Goal: Download file/media

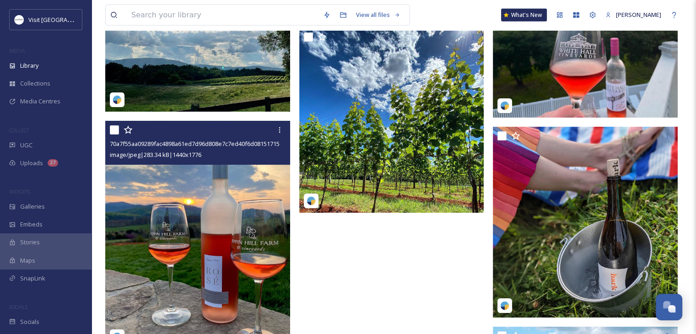
scroll to position [2578, 0]
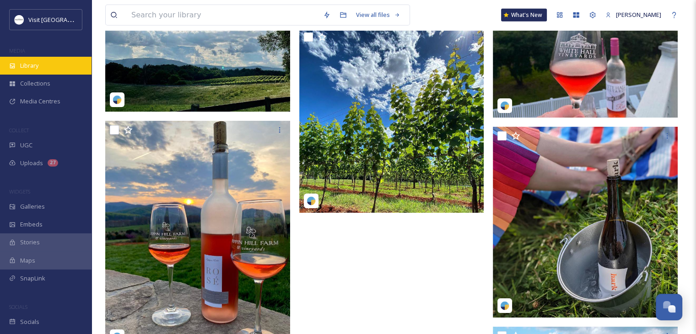
click at [40, 61] on div "Library" at bounding box center [46, 66] width 92 height 18
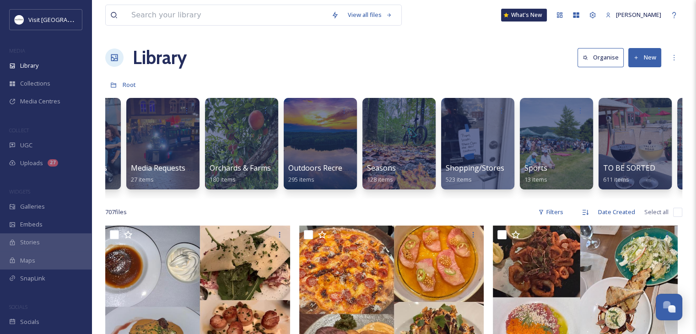
scroll to position [0, 800]
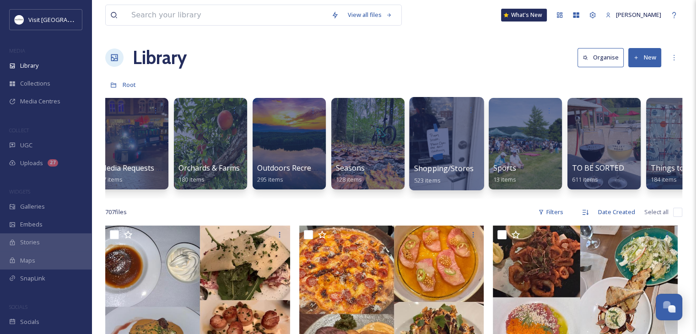
click at [456, 164] on span "Shopping/Stores" at bounding box center [444, 168] width 60 height 10
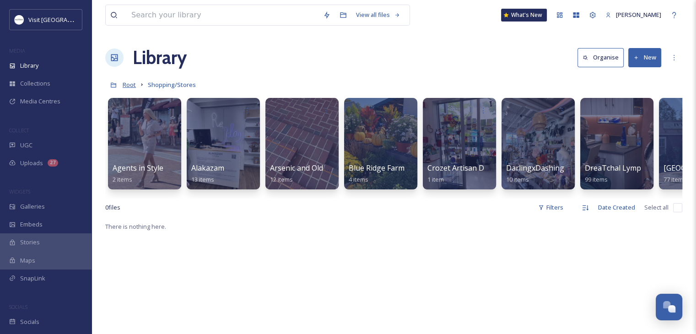
click at [132, 84] on span "Root" at bounding box center [129, 85] width 13 height 8
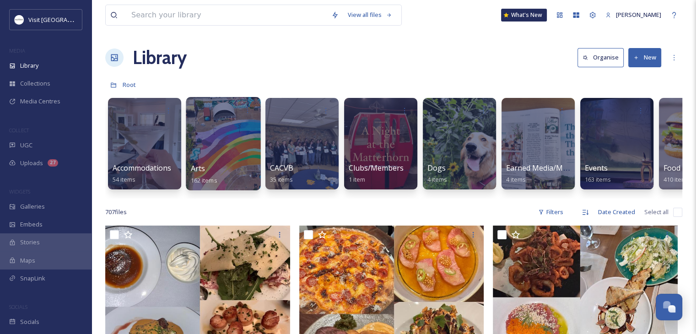
click at [218, 151] on div at bounding box center [223, 143] width 75 height 93
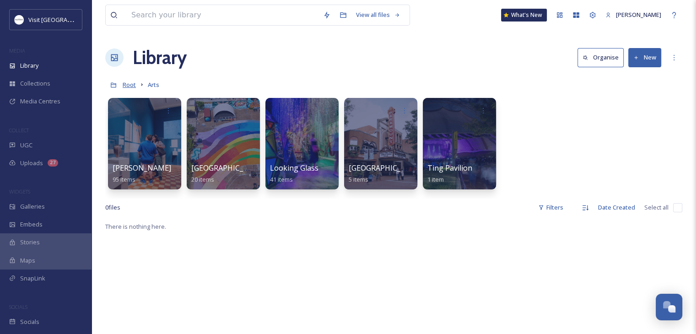
click at [129, 82] on span "Root" at bounding box center [129, 85] width 13 height 8
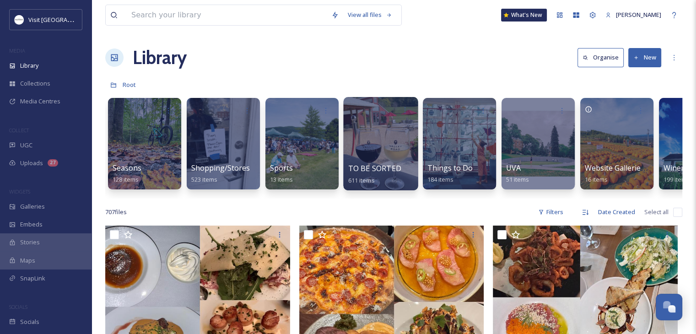
scroll to position [0, 1076]
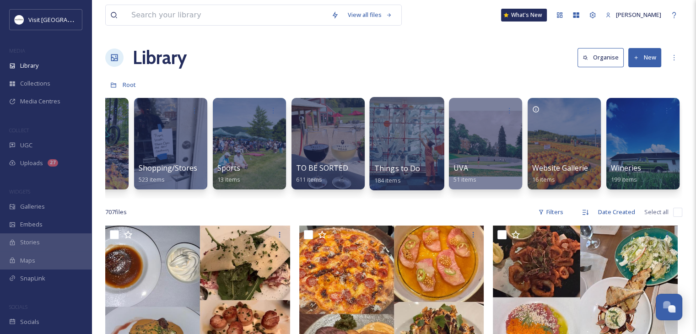
click at [380, 146] on div at bounding box center [406, 143] width 75 height 93
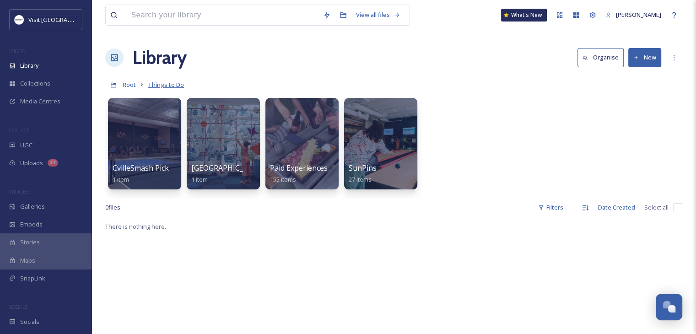
click at [159, 86] on span "Things to Do" at bounding box center [166, 85] width 36 height 8
click at [126, 87] on span "Root" at bounding box center [129, 85] width 13 height 8
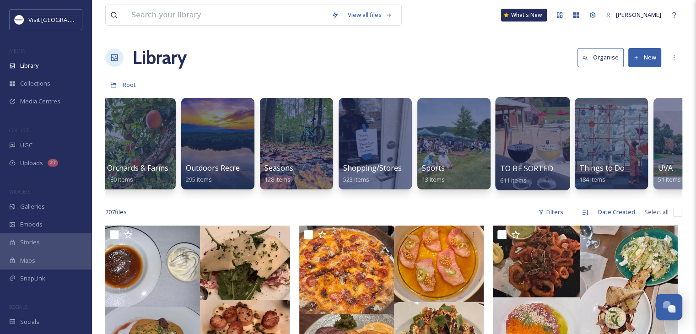
scroll to position [0, 873]
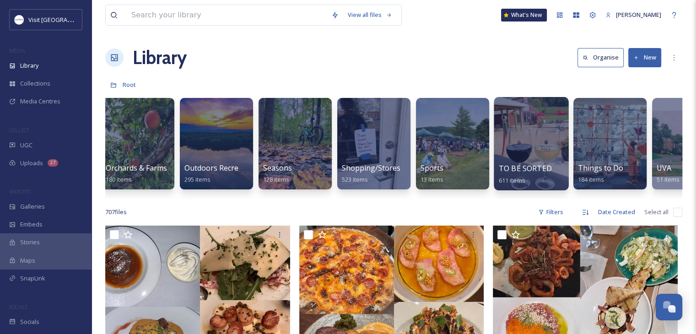
click at [544, 167] on span "TO BE SORTED" at bounding box center [525, 168] width 53 height 10
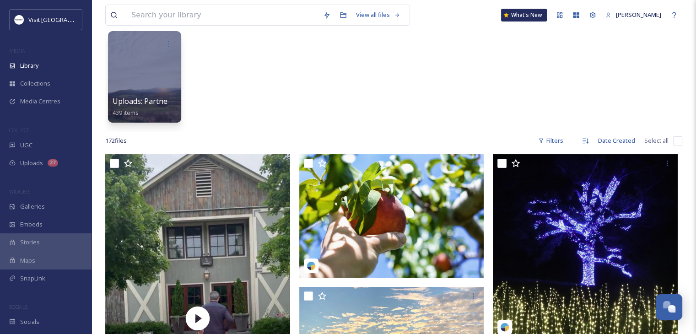
scroll to position [70, 0]
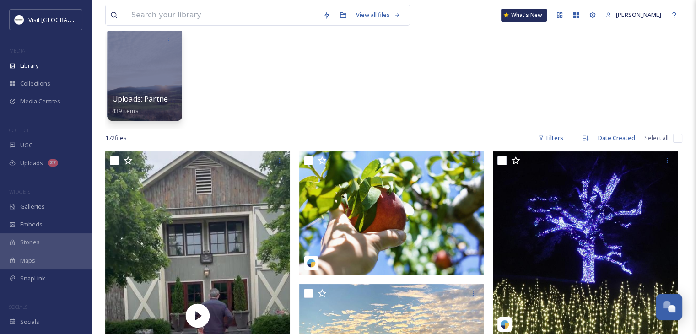
click at [137, 92] on div at bounding box center [144, 73] width 75 height 93
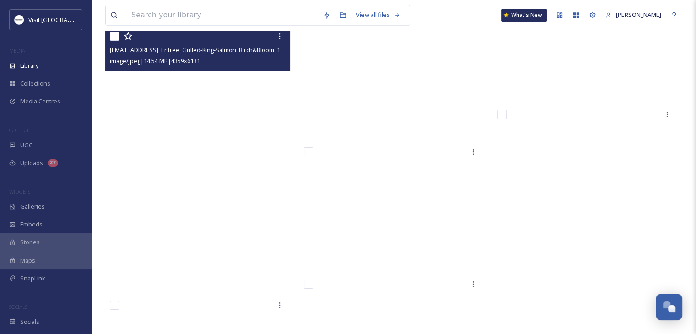
scroll to position [14604, 0]
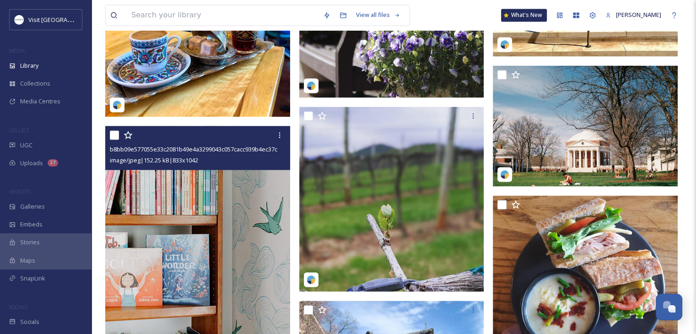
scroll to position [1675, 0]
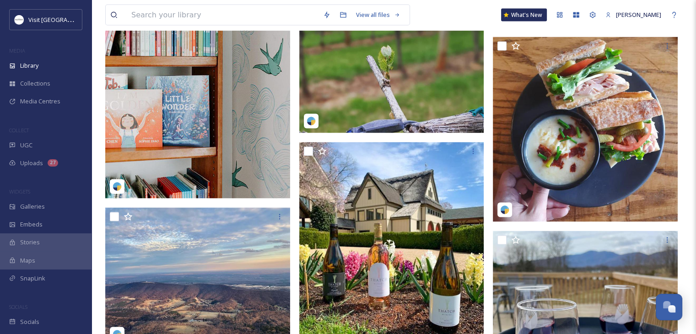
click at [213, 110] on img at bounding box center [197, 83] width 185 height 232
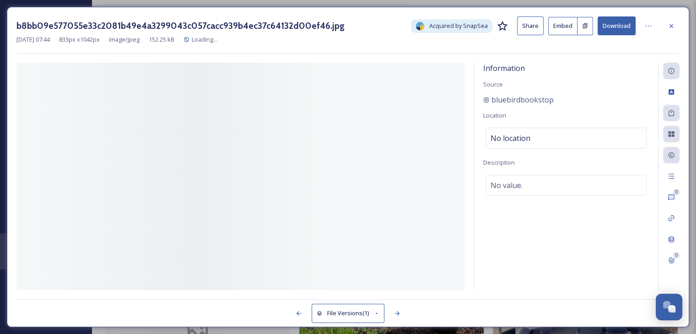
scroll to position [1593, 0]
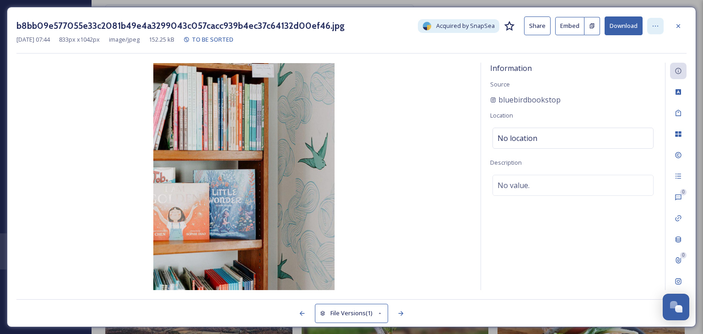
click at [659, 31] on div at bounding box center [655, 26] width 16 height 16
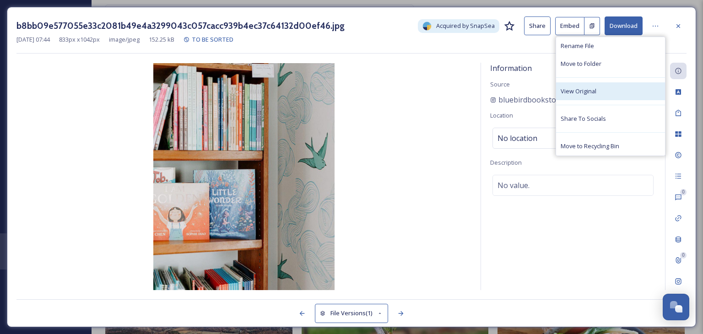
click at [584, 93] on span "View Original" at bounding box center [579, 91] width 36 height 9
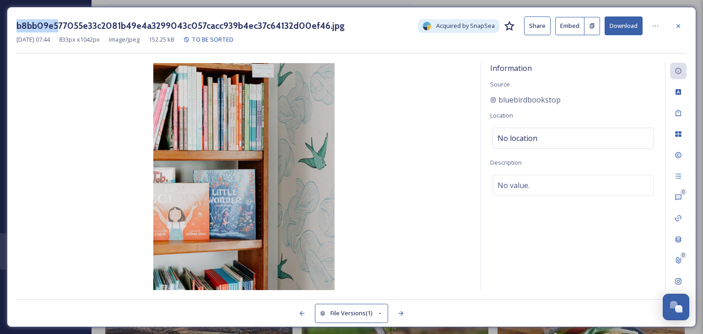
drag, startPoint x: 15, startPoint y: 21, endPoint x: 59, endPoint y: 21, distance: 44.0
click at [59, 21] on div "b8bb09e577055e33c2081b49e4a3299043c057cacc939b4ec37c64132d00ef46.jpg Acquired b…" at bounding box center [352, 167] width 690 height 321
copy h3 "b8bb09e5"
click at [657, 23] on icon at bounding box center [655, 25] width 7 height 7
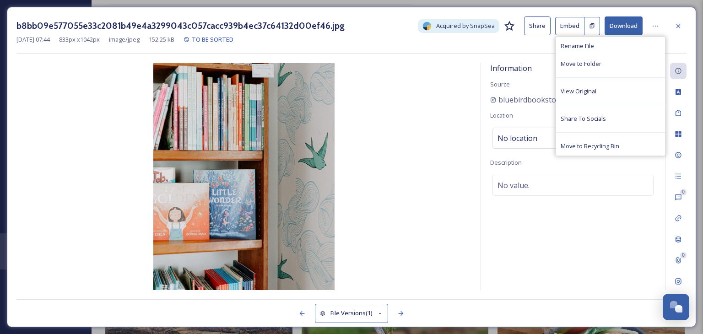
click at [623, 30] on button "Download" at bounding box center [624, 25] width 38 height 19
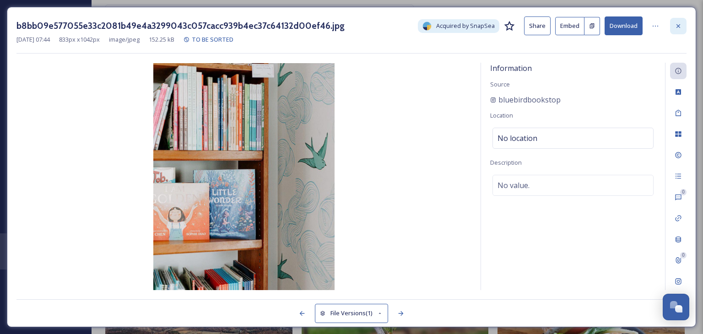
click at [679, 26] on icon at bounding box center [679, 26] width 4 height 4
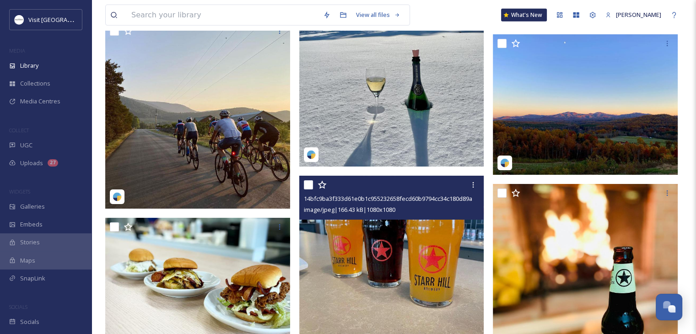
scroll to position [6467, 0]
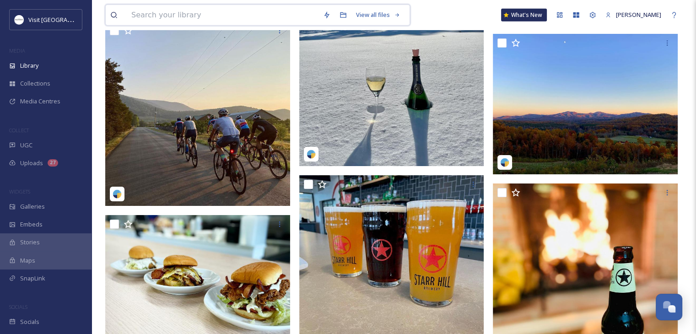
click at [182, 21] on input at bounding box center [223, 15] width 192 height 20
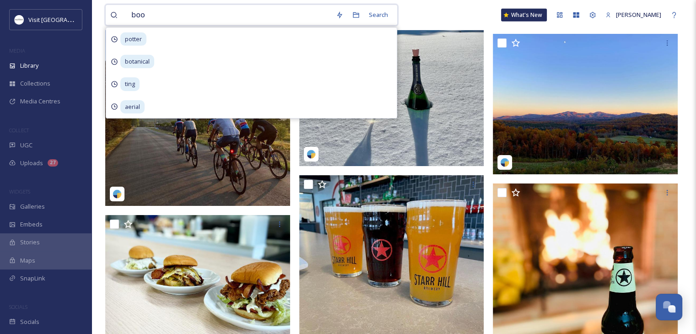
type input "book"
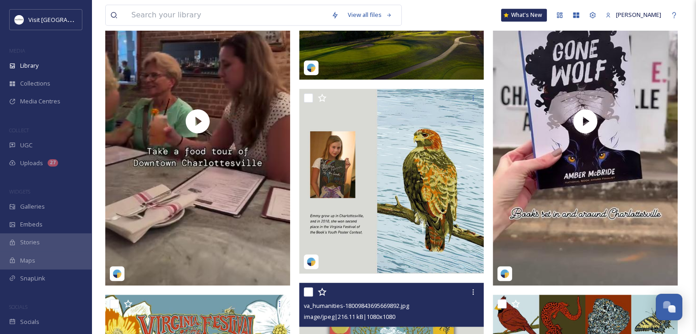
scroll to position [583, 0]
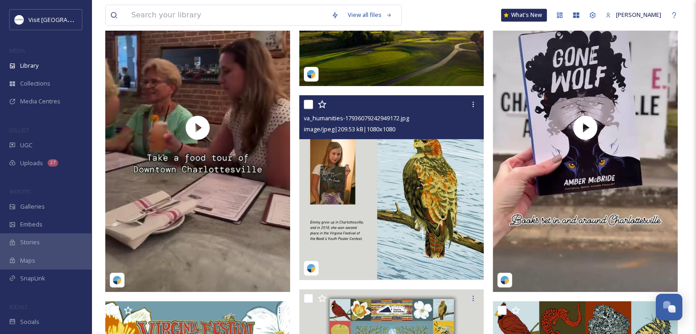
click at [315, 226] on img at bounding box center [391, 187] width 185 height 185
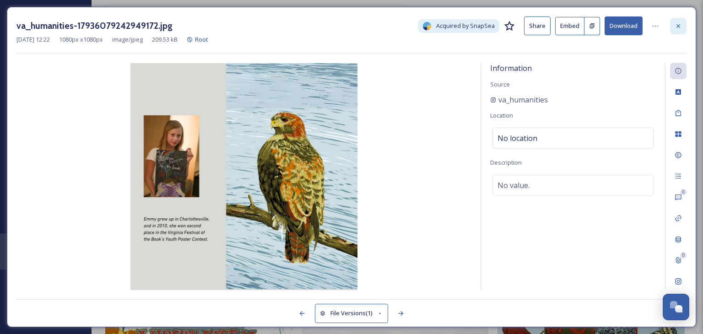
click at [679, 26] on icon at bounding box center [679, 26] width 4 height 4
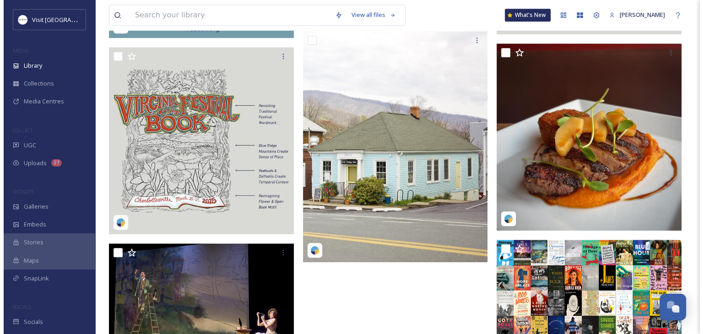
scroll to position [1037, 0]
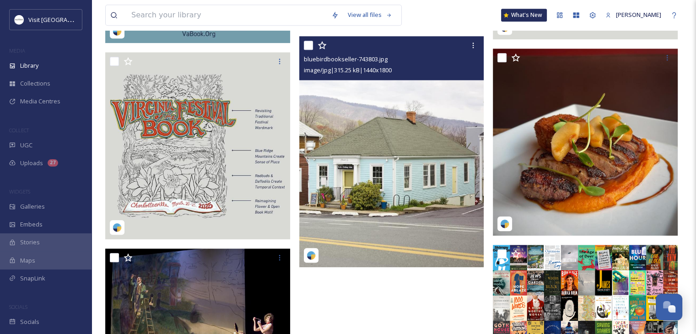
click at [378, 155] on img at bounding box center [391, 151] width 185 height 231
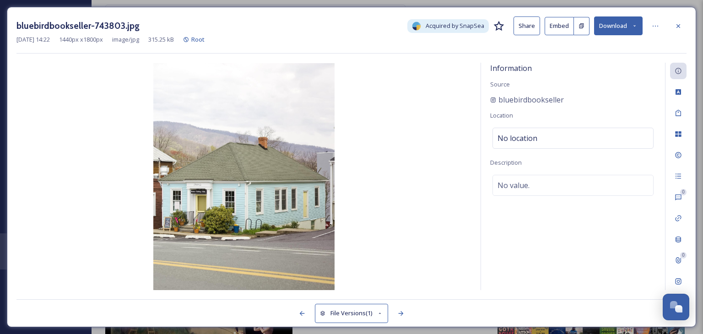
click at [637, 22] on button "Download" at bounding box center [618, 25] width 49 height 19
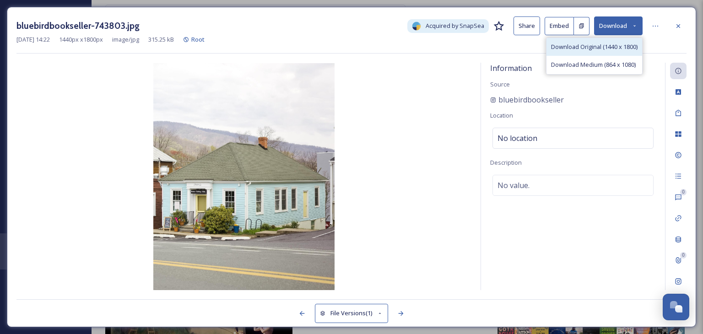
click at [608, 45] on span "Download Original (1440 x 1800)" at bounding box center [594, 47] width 87 height 9
